Goal: Task Accomplishment & Management: Use online tool/utility

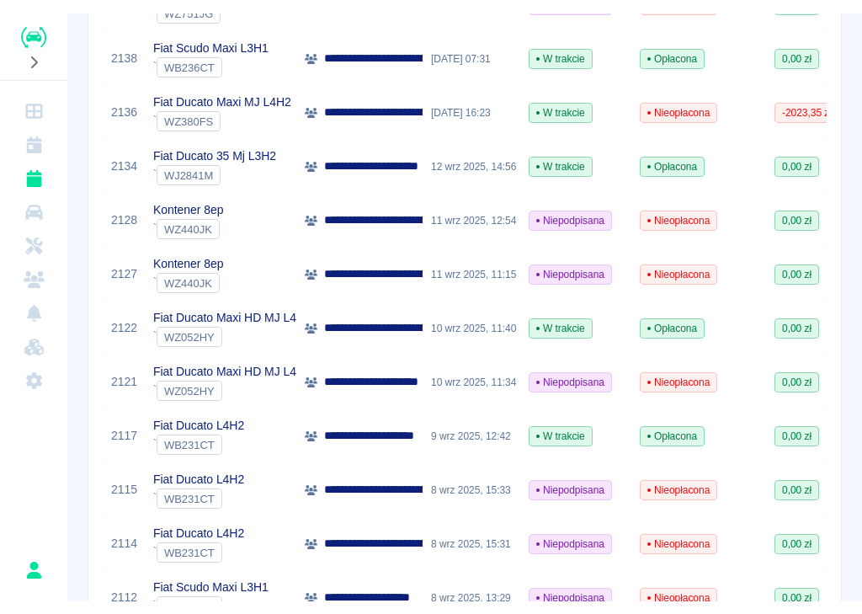
scroll to position [780, 0]
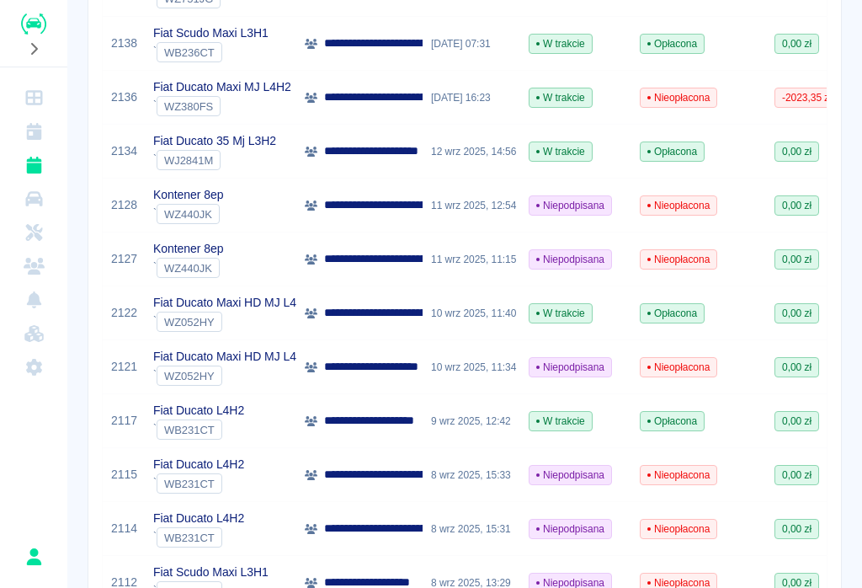
click at [683, 417] on span "Opłacona" at bounding box center [672, 421] width 63 height 15
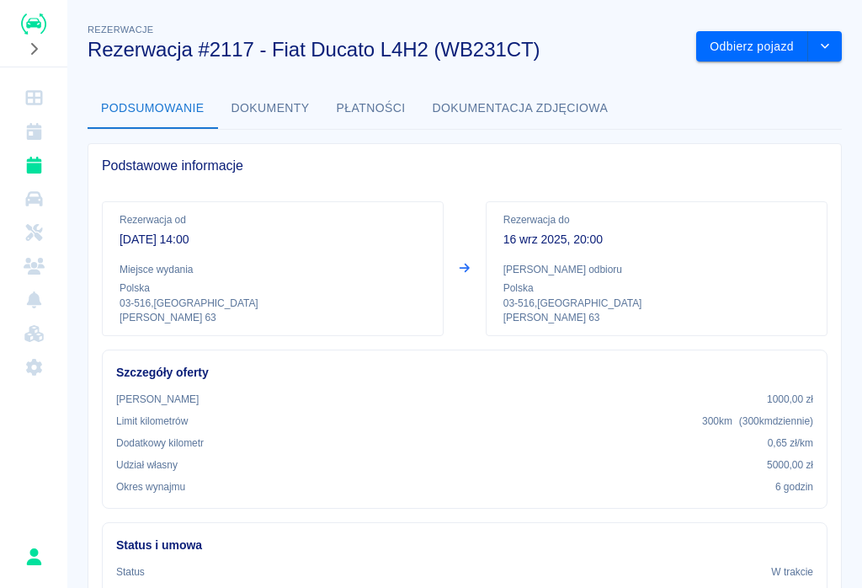
click at [757, 40] on button "Odbierz pojazd" at bounding box center [752, 46] width 112 height 31
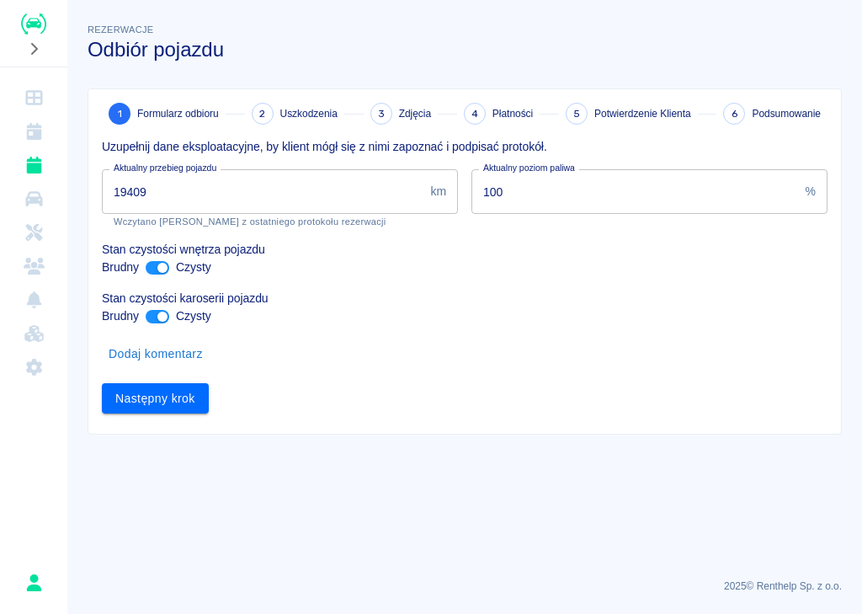
click at [168, 200] on input "19409" at bounding box center [263, 191] width 322 height 45
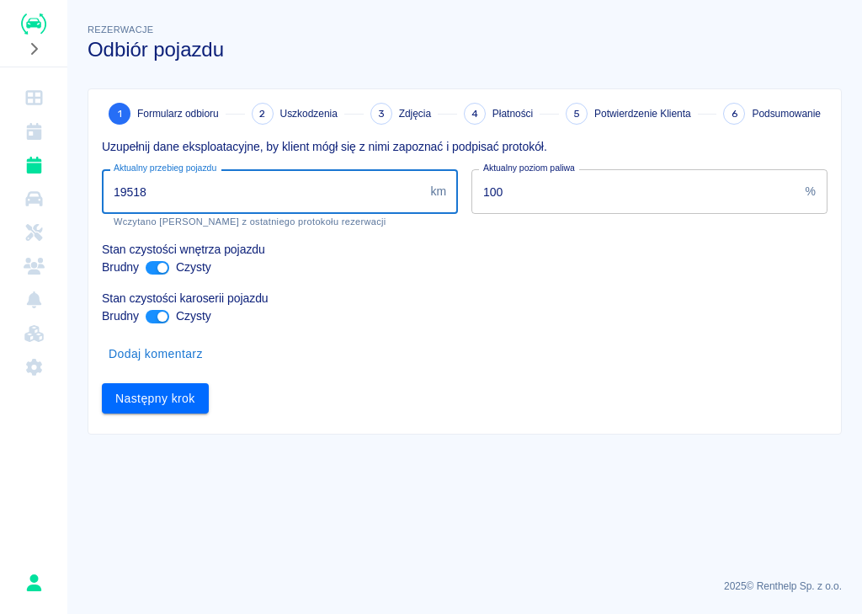
type input "19518"
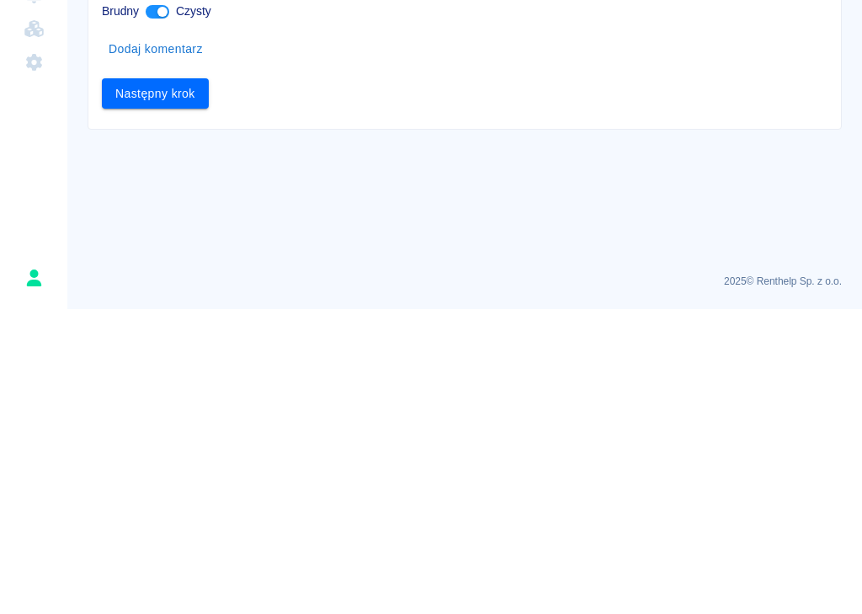
click at [152, 383] on button "Następny krok" at bounding box center [155, 398] width 107 height 31
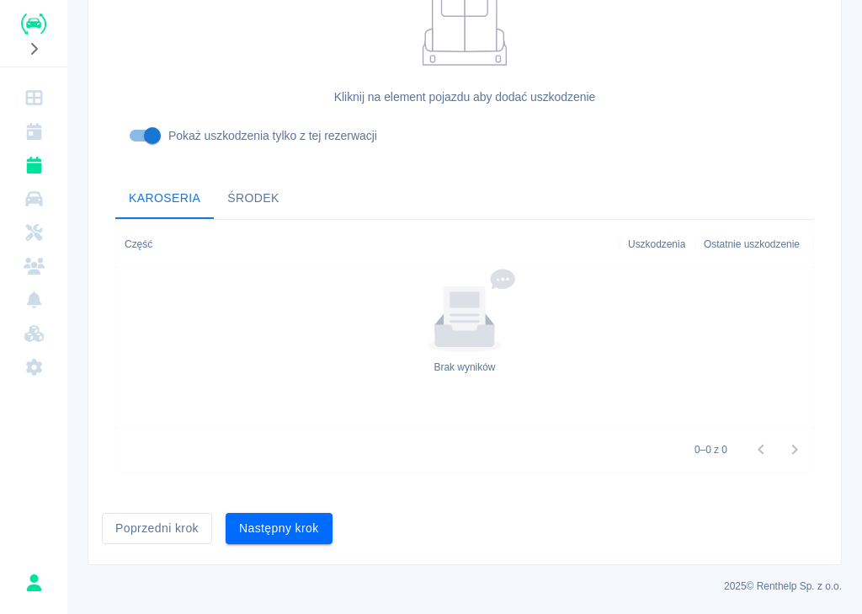
scroll to position [482, 0]
click at [292, 524] on button "Następny krok" at bounding box center [279, 529] width 107 height 31
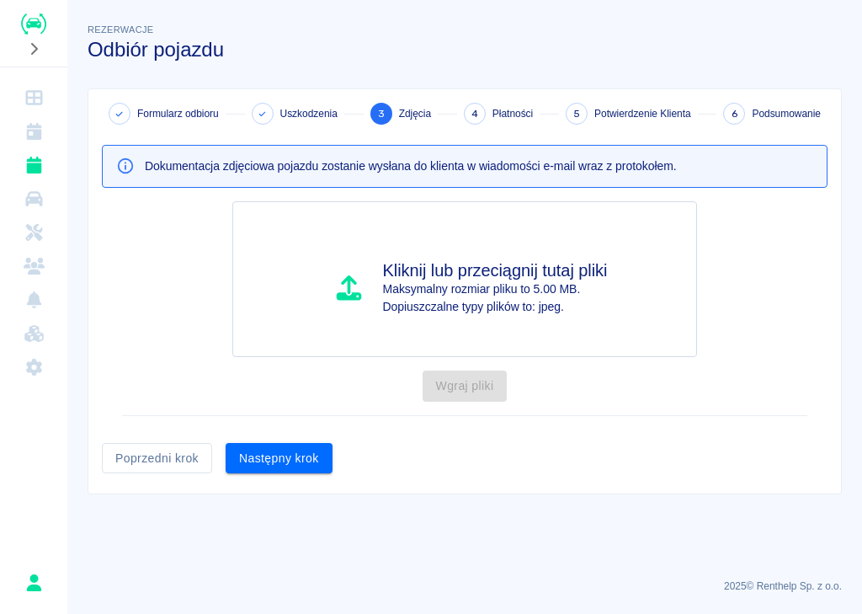
scroll to position [0, 0]
click at [280, 472] on button "Następny krok" at bounding box center [279, 458] width 107 height 31
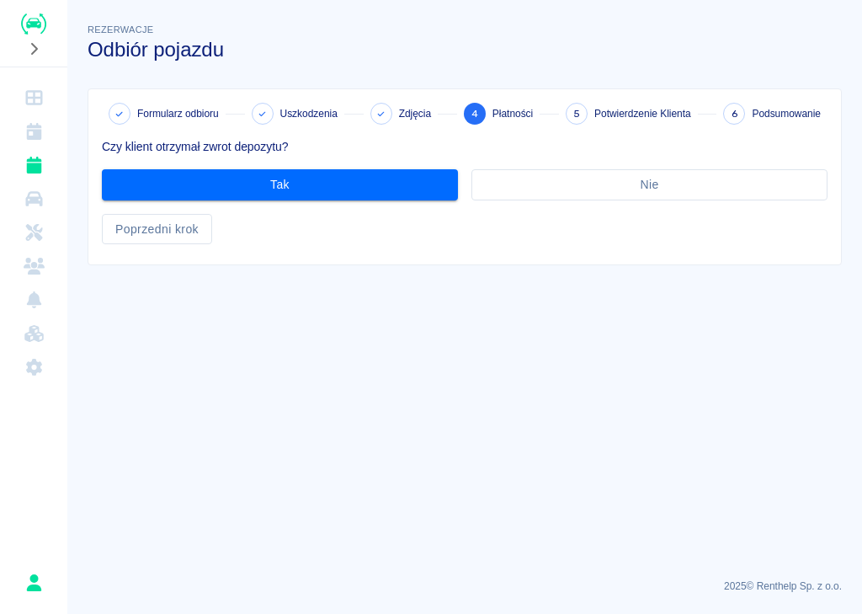
click at [302, 178] on button "Tak" at bounding box center [280, 184] width 356 height 31
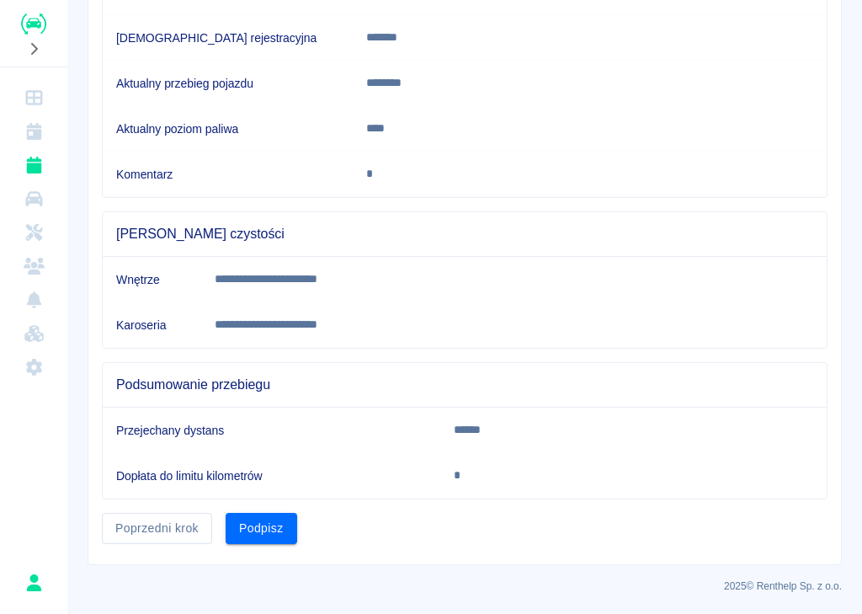
scroll to position [290, 0]
click at [272, 522] on button "Podpisz" at bounding box center [262, 529] width 72 height 31
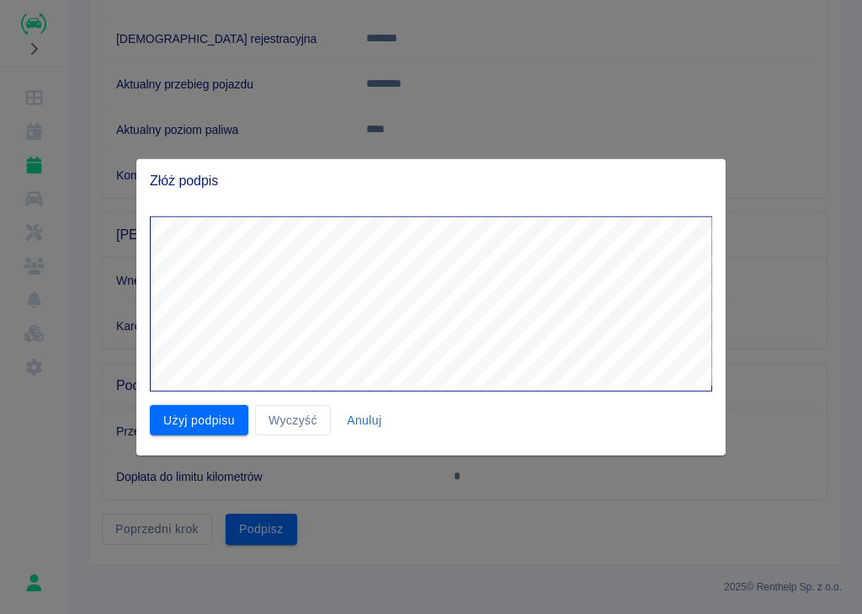
click at [303, 415] on button "Wyczyść" at bounding box center [293, 419] width 76 height 31
click at [204, 412] on button "Użyj podpisu" at bounding box center [199, 419] width 99 height 31
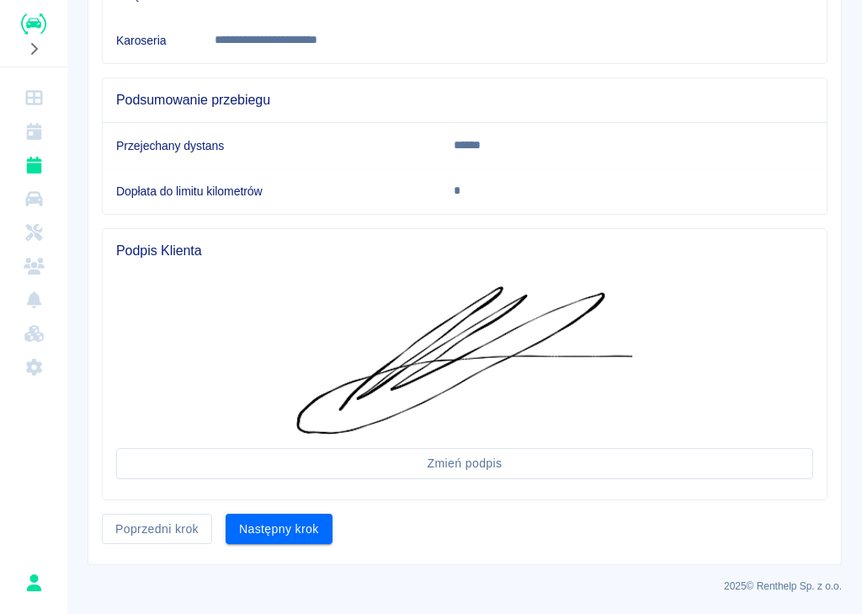
scroll to position [574, 0]
click at [284, 515] on button "Następny krok" at bounding box center [279, 530] width 107 height 31
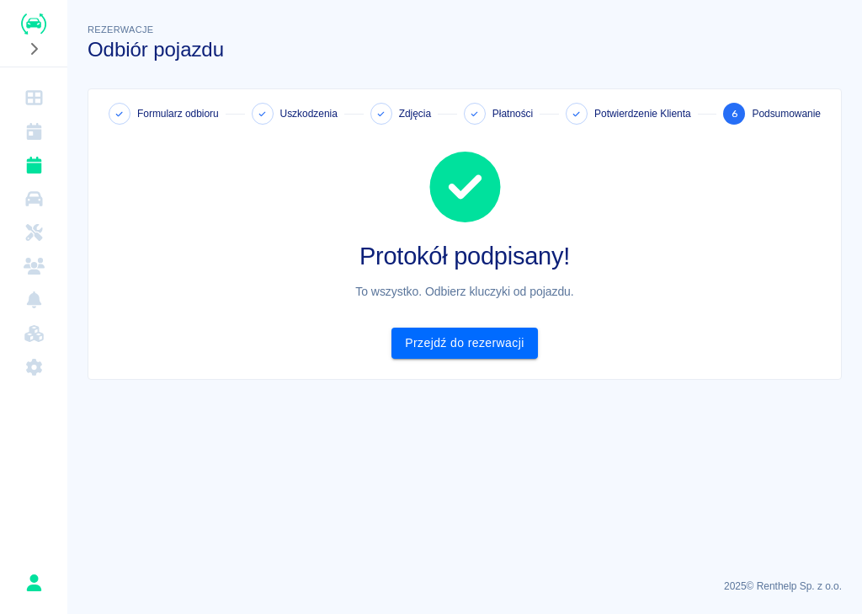
scroll to position [0, 0]
click at [449, 343] on link "Przejdź do rezerwacji" at bounding box center [465, 343] width 146 height 31
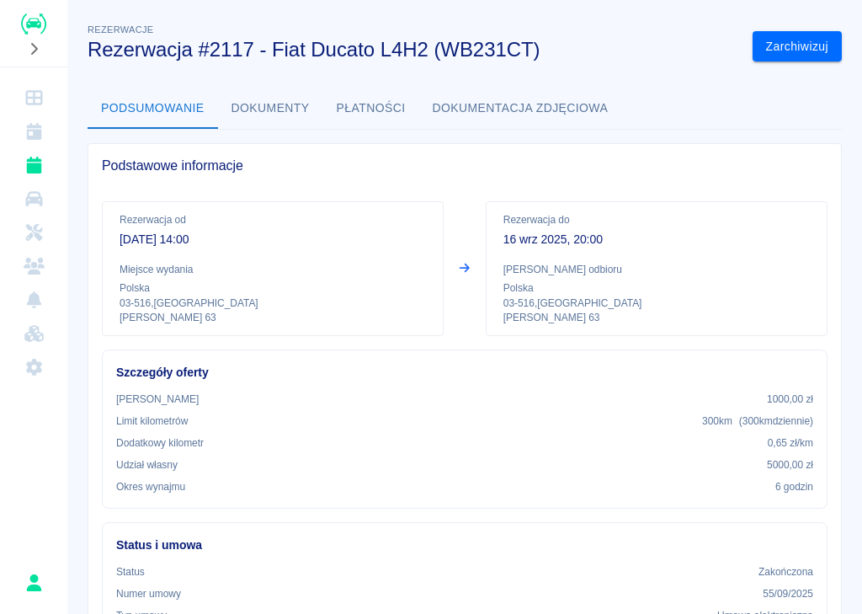
click at [36, 131] on icon "Kalendarz" at bounding box center [33, 131] width 15 height 17
